Goal: Information Seeking & Learning: Find specific fact

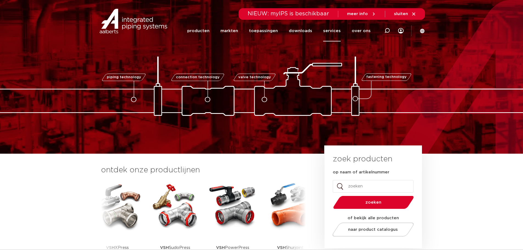
click at [258, 33] on link "services" at bounding box center [332, 30] width 18 height 21
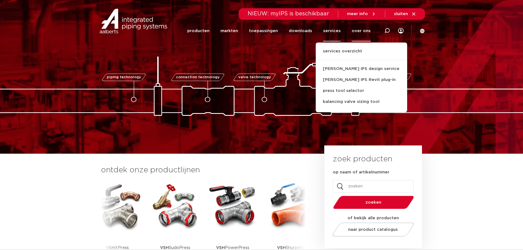
click at [258, 35] on link "over ons" at bounding box center [360, 30] width 19 height 21
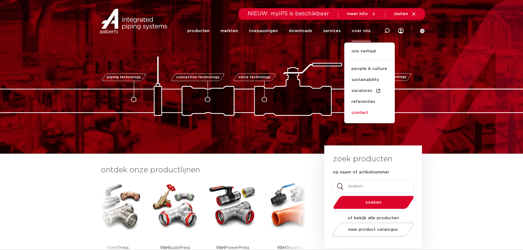
click at [258, 111] on link "contact" at bounding box center [369, 112] width 50 height 11
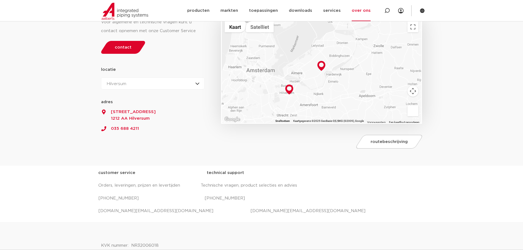
scroll to position [82, 0]
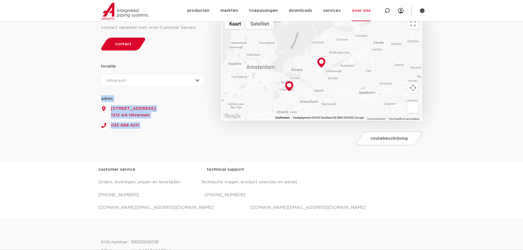
drag, startPoint x: 218, startPoint y: 139, endPoint x: 113, endPoint y: 126, distance: 105.8
click at [113, 126] on div "Voor algemene en technische vragen kunt u contact opnemen met onze Customer Ser…" at bounding box center [158, 75] width 120 height 148
click at [145, 129] on div "Voor algemene en technische vragen kunt u contact opnemen met onze Customer Ser…" at bounding box center [158, 75] width 120 height 148
drag, startPoint x: 176, startPoint y: 130, endPoint x: 132, endPoint y: 131, distance: 44.2
click at [103, 126] on div "Voor algemene en technische vragen kunt u contact opnemen met onze Customer Ser…" at bounding box center [158, 75] width 120 height 148
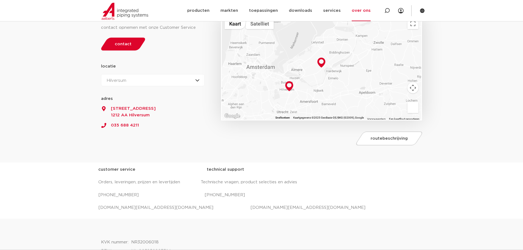
click at [189, 135] on div "Voor algemene en technische vragen kunt u contact opnemen met onze Customer Ser…" at bounding box center [158, 75] width 120 height 148
click at [160, 129] on div "Voor algemene en technische vragen kunt u contact opnemen met onze Customer Ser…" at bounding box center [158, 75] width 120 height 148
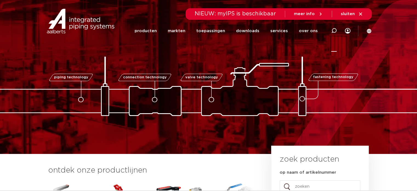
click at [335, 28] on icon at bounding box center [334, 30] width 7 height 7
type input "sepp eis"
click button "Zoeken" at bounding box center [0, 0] width 0 height 0
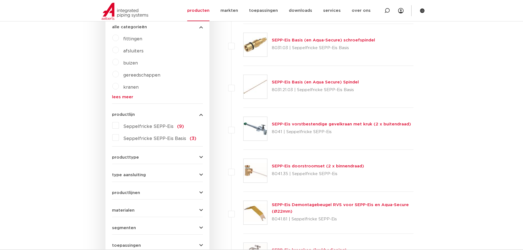
scroll to position [111, 0]
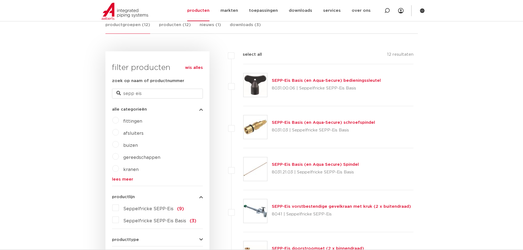
click at [258, 207] on img at bounding box center [255, 211] width 24 height 24
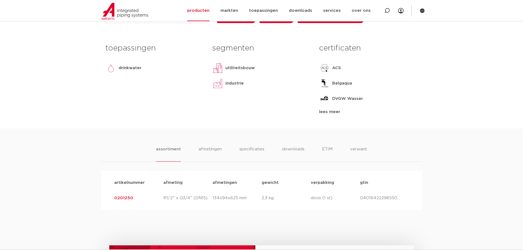
scroll to position [247, 0]
click at [356, 151] on li "verwant" at bounding box center [358, 153] width 17 height 16
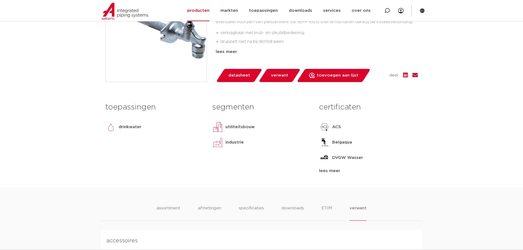
scroll to position [137, 0]
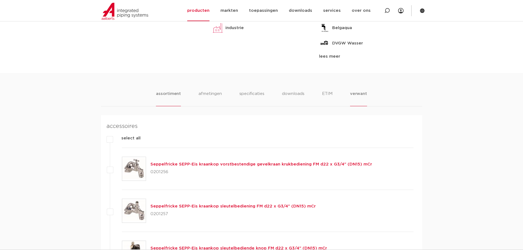
click at [166, 96] on li "assortiment" at bounding box center [168, 99] width 25 height 16
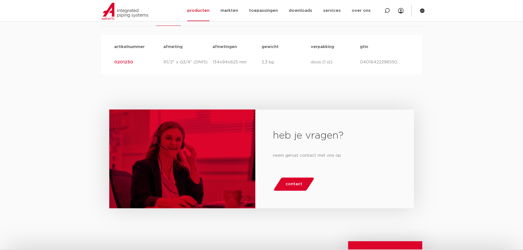
scroll to position [384, 0]
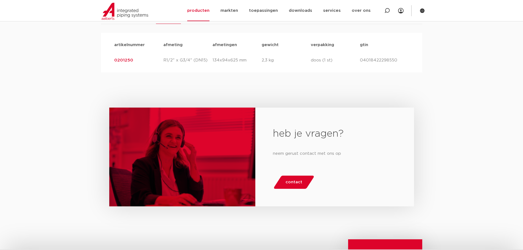
click at [125, 58] on link "0201250" at bounding box center [123, 60] width 19 height 4
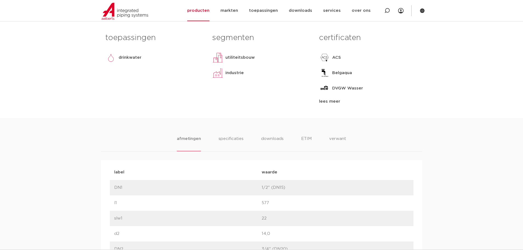
scroll to position [302, 0]
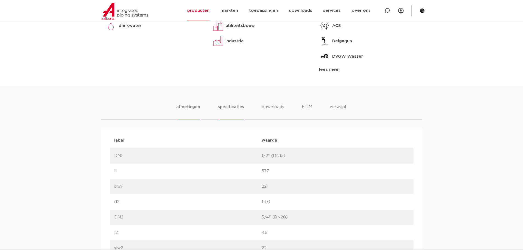
click at [239, 112] on li "specificaties" at bounding box center [231, 112] width 26 height 16
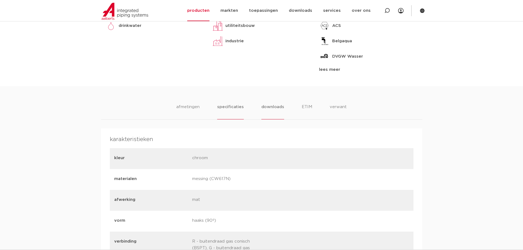
click at [268, 109] on li "downloads" at bounding box center [272, 112] width 23 height 16
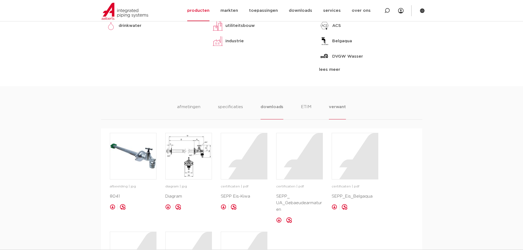
click at [330, 107] on li "verwant" at bounding box center [337, 112] width 17 height 16
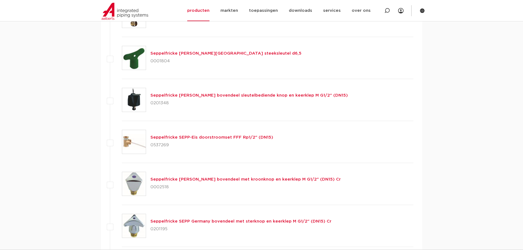
scroll to position [768, 0]
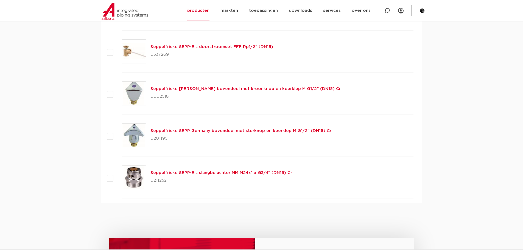
click at [211, 173] on link "Seppelfricke SEPP-Eis slangbeluchter MM M24x1 x G3/4" (DN15) Cr" at bounding box center [221, 173] width 142 height 4
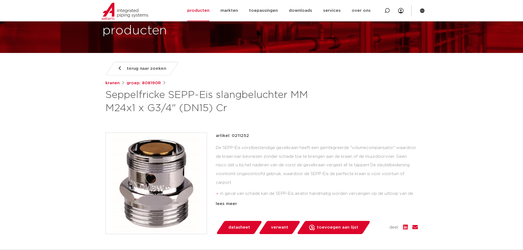
scroll to position [137, 0]
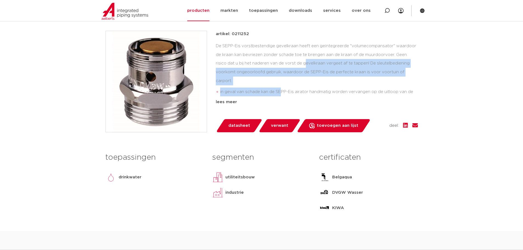
drag, startPoint x: 281, startPoint y: 96, endPoint x: 260, endPoint y: 57, distance: 44.8
click at [251, 60] on div "De SEPP-Eis vorstbestendige gevelkraan heeft een geïntegreerde "volumecompansat…" at bounding box center [317, 69] width 202 height 55
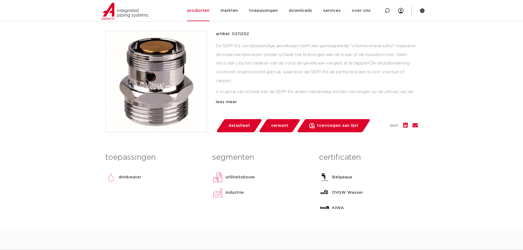
click at [272, 55] on div "De SEPP-Eis vorstbestendige gevelkraan heeft een geïntegreerde "volumecompansat…" at bounding box center [317, 69] width 202 height 55
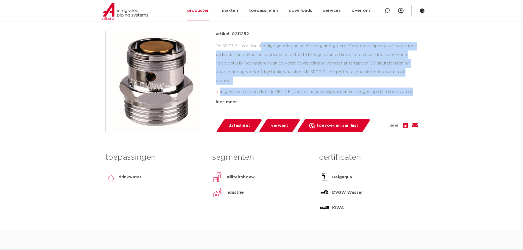
drag, startPoint x: 424, startPoint y: 94, endPoint x: 244, endPoint y: 48, distance: 184.8
click at [258, 51] on div "De SEPP-Eis vorstbestendige gevelkraan heeft een geïntegreerde "volumecompansat…" at bounding box center [317, 69] width 202 height 55
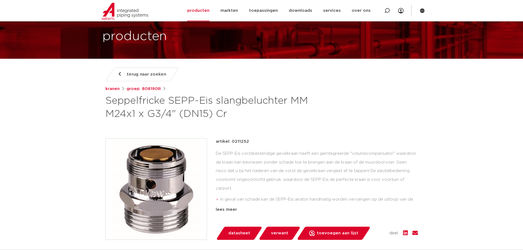
scroll to position [27, 0]
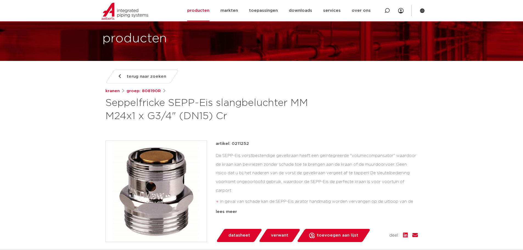
click at [252, 107] on h1 "Seppelfricke SEPP-Eis slangbeluchter MM M24x1 x G3/4" (DN15) Cr" at bounding box center [208, 110] width 206 height 26
drag, startPoint x: 234, startPoint y: 117, endPoint x: 0, endPoint y: 77, distance: 237.3
